Goal: Navigation & Orientation: Understand site structure

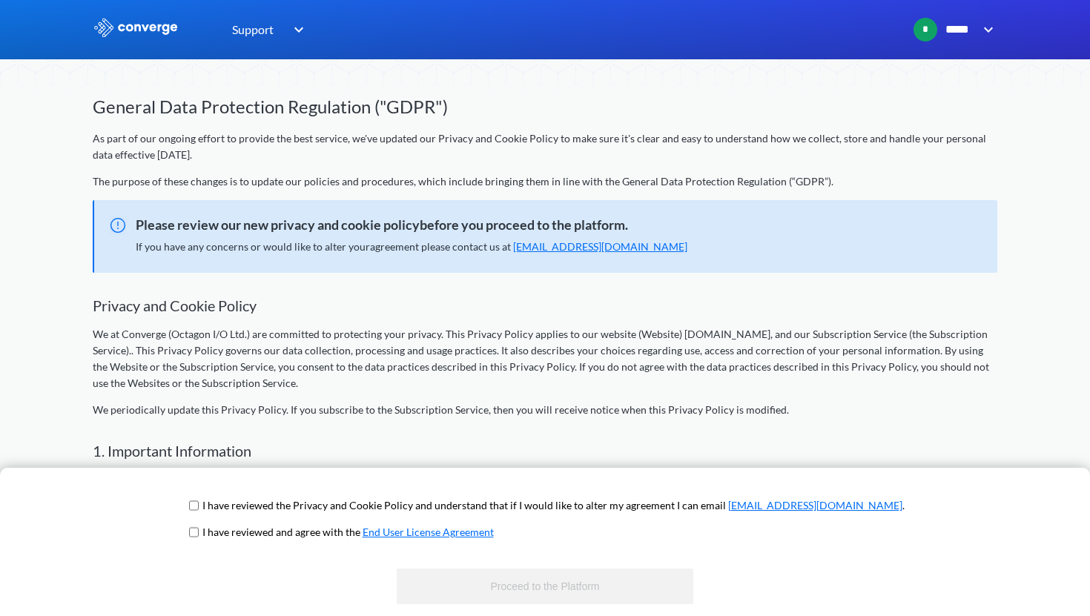
scroll to position [7, 0]
click at [199, 500] on input "checkbox" at bounding box center [194, 506] width 10 height 12
checkbox input "true"
click at [199, 530] on input "checkbox" at bounding box center [194, 532] width 10 height 12
checkbox input "true"
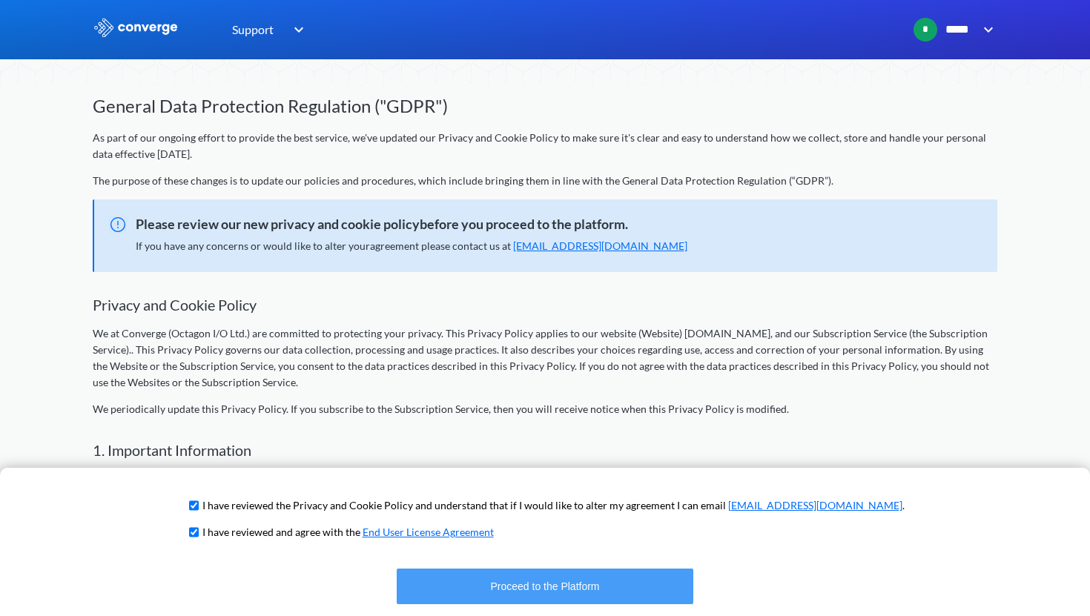
click at [432, 594] on button "Proceed to the Platform" at bounding box center [545, 587] width 297 height 36
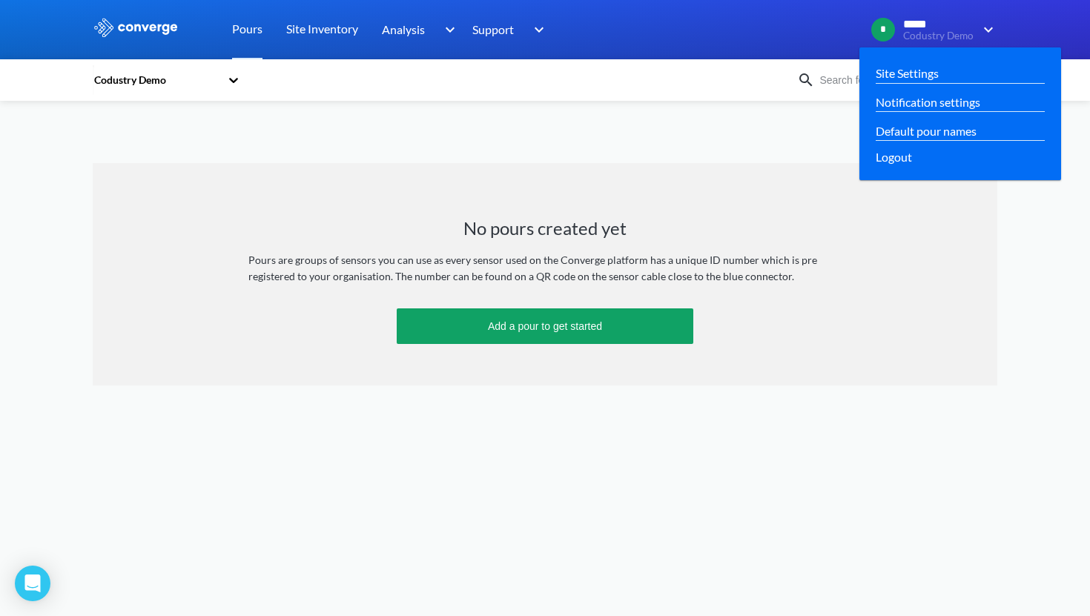
click at [950, 33] on span "Codustry Demo" at bounding box center [938, 35] width 70 height 11
click at [918, 72] on link "Site Settings" at bounding box center [907, 73] width 63 height 19
click at [899, 128] on link "Default pour names" at bounding box center [926, 131] width 101 height 19
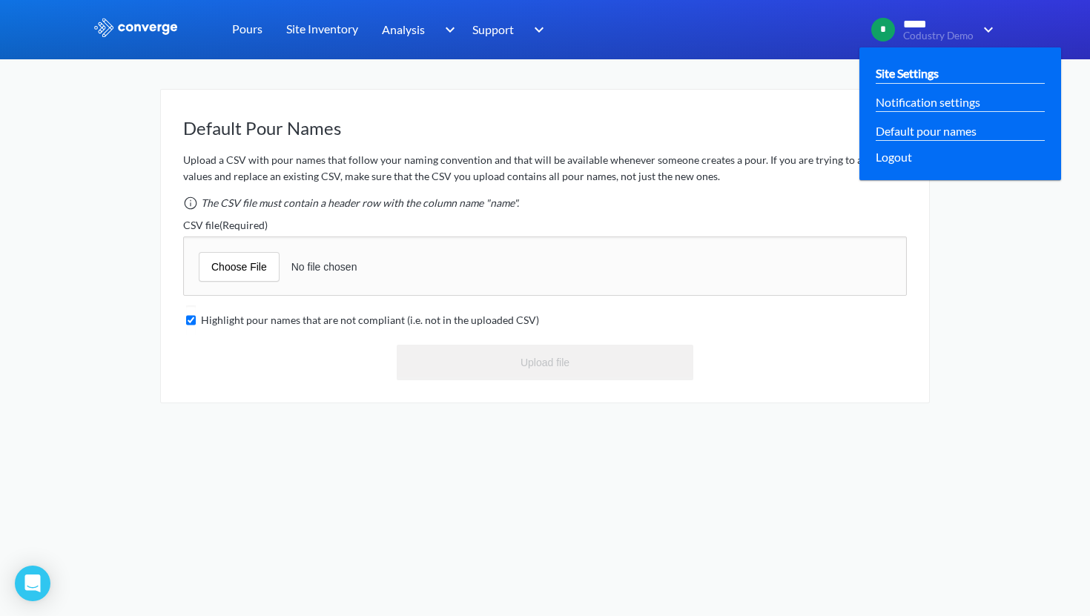
click at [918, 69] on link "Site Settings" at bounding box center [907, 73] width 63 height 19
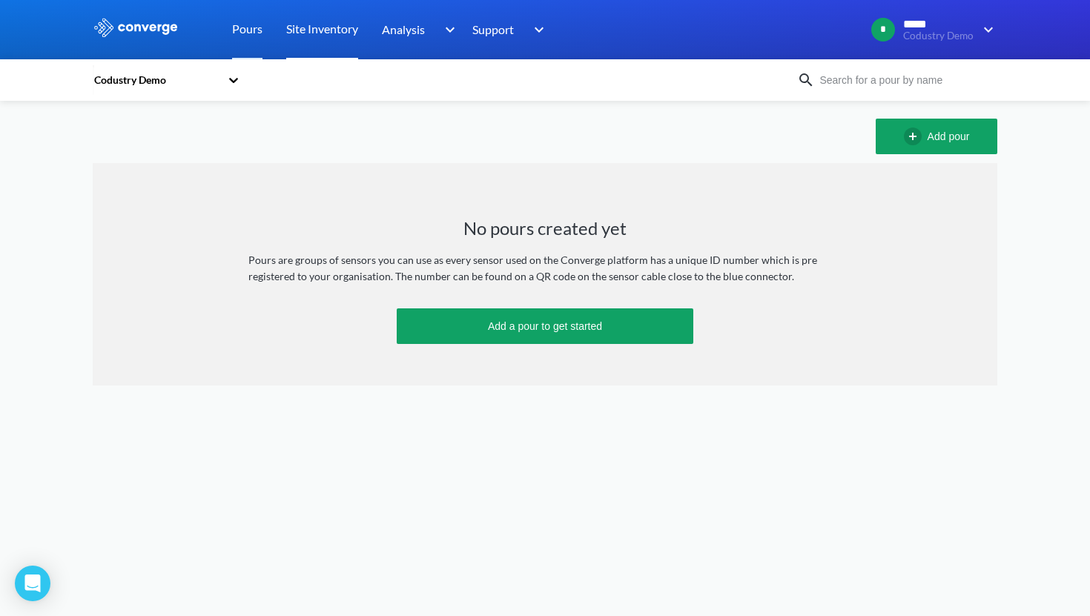
click at [333, 35] on link "Site Inventory" at bounding box center [322, 29] width 72 height 59
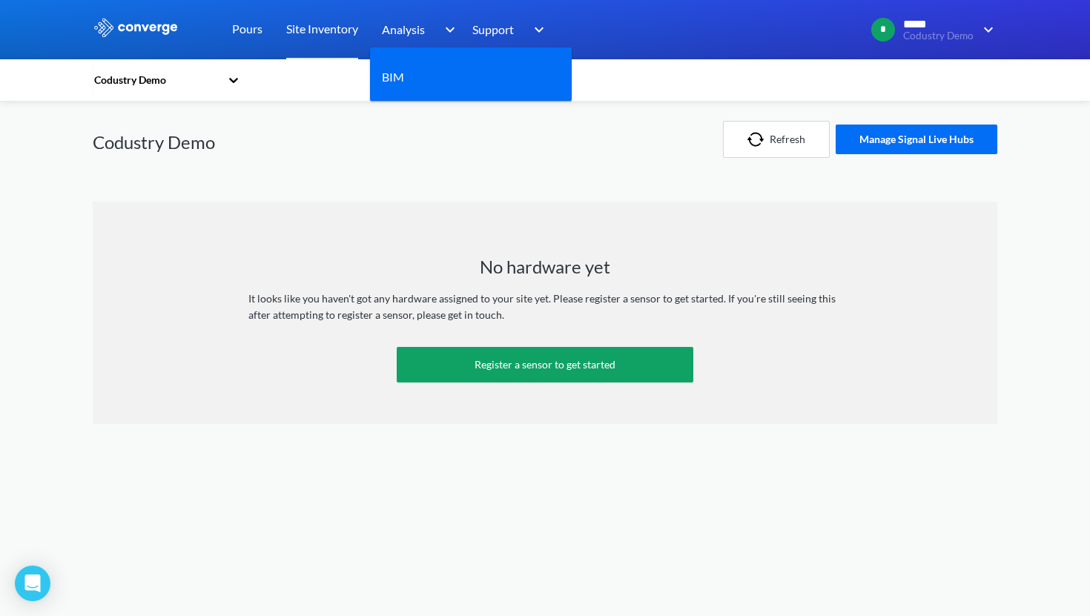
click at [428, 36] on div "Analysis" at bounding box center [420, 29] width 77 height 59
click at [421, 80] on div "BIM" at bounding box center [471, 77] width 178 height 37
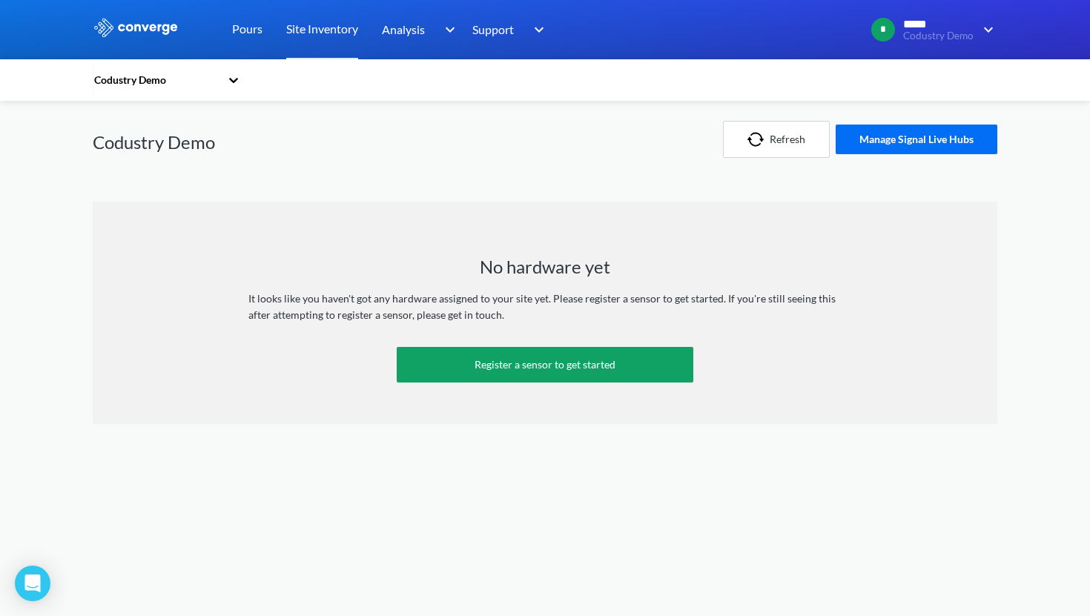
click at [417, 101] on div "Codustry Demo" at bounding box center [281, 139] width 377 height 77
click at [242, 28] on link "Pours" at bounding box center [247, 29] width 30 height 59
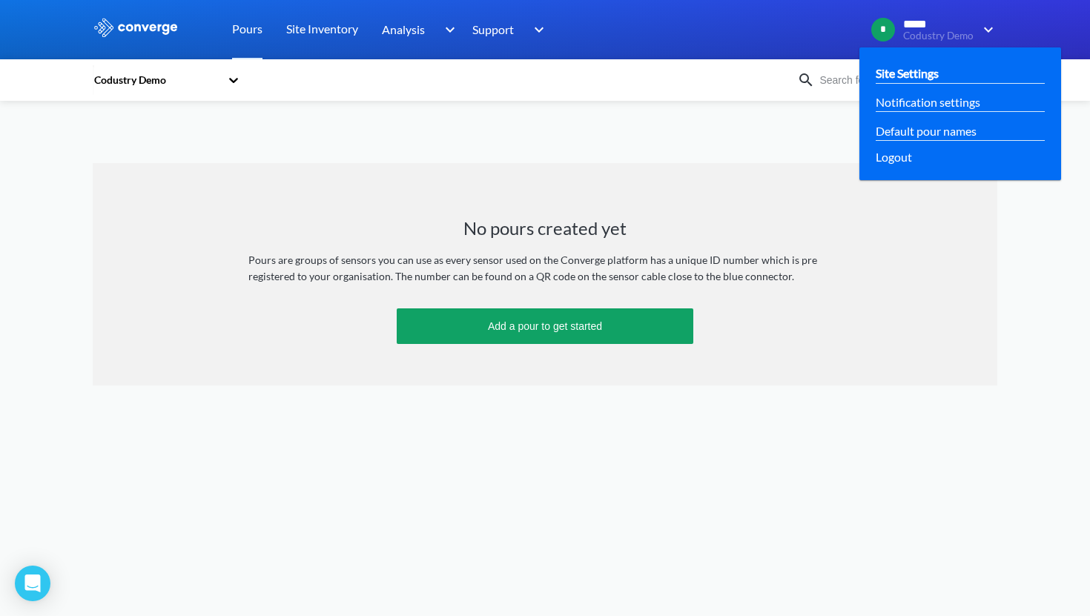
click at [919, 70] on link "Site Settings" at bounding box center [907, 73] width 63 height 19
